Goal: Information Seeking & Learning: Check status

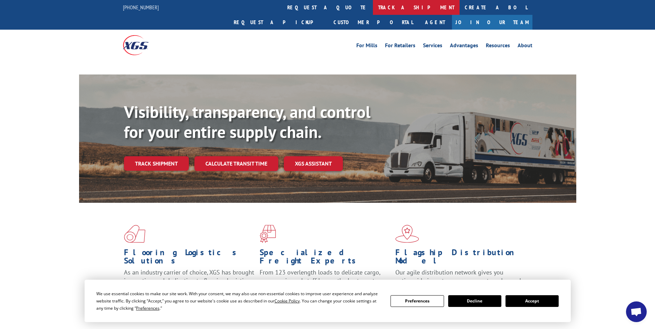
click at [373, 3] on link "track a shipment" at bounding box center [416, 7] width 87 height 15
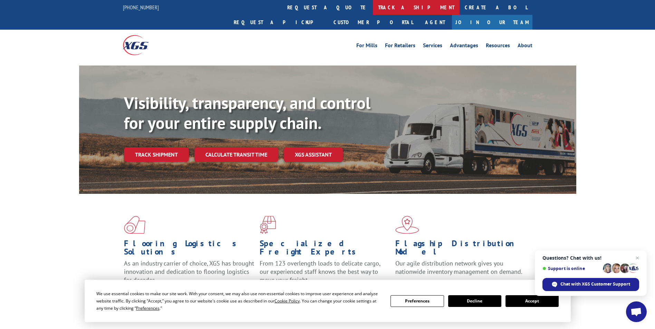
click at [373, 6] on link "track a shipment" at bounding box center [416, 7] width 87 height 15
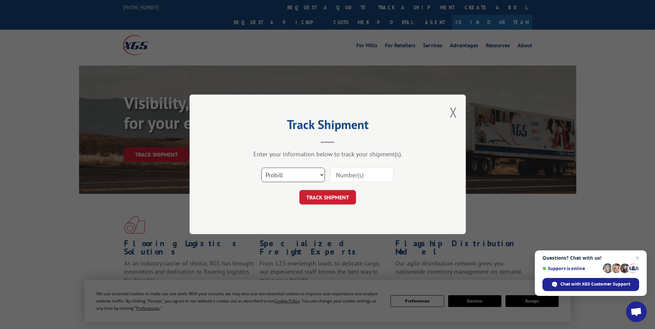
click at [290, 176] on select "Select category... Probill BOL PO" at bounding box center [293, 175] width 64 height 15
select select "bol"
click at [261, 168] on select "Select category... Probill BOL PO" at bounding box center [293, 175] width 64 height 15
click at [352, 177] on input at bounding box center [362, 175] width 64 height 15
paste input "6013832"
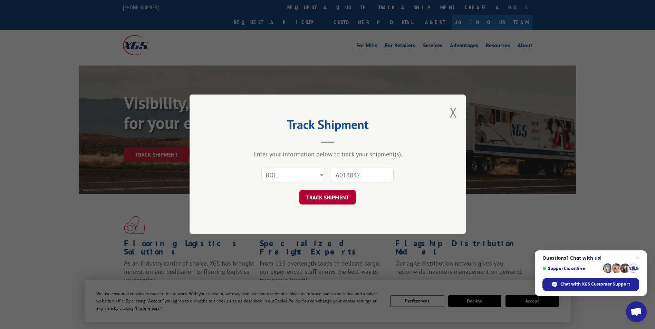
type input "6013832"
click at [343, 197] on button "TRACK SHIPMENT" at bounding box center [327, 198] width 57 height 15
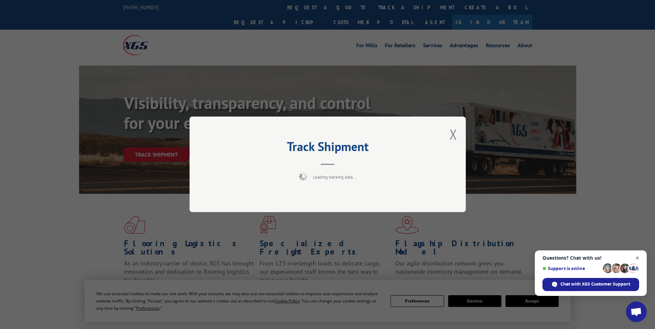
click at [637, 258] on span "Close chat" at bounding box center [637, 258] width 9 height 9
